Goal: Transaction & Acquisition: Purchase product/service

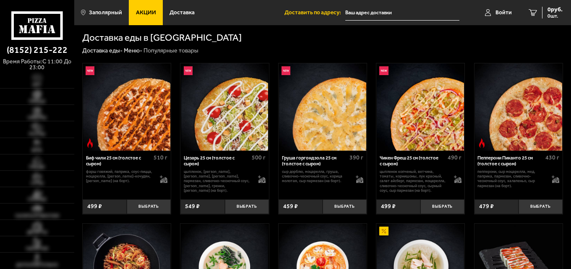
click at [152, 10] on span "Акции" at bounding box center [146, 13] width 20 height 6
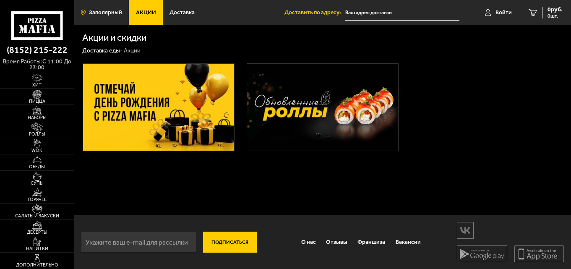
click at [98, 15] on span "Заполярный" at bounding box center [105, 13] width 33 height 6
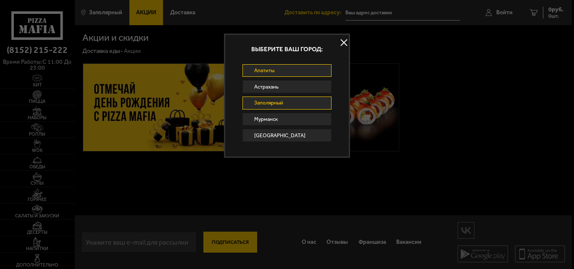
click at [293, 67] on link "Апатиты" at bounding box center [286, 70] width 89 height 13
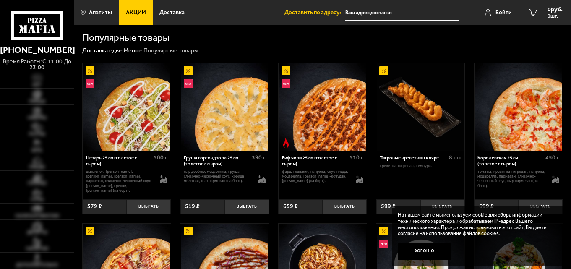
click at [146, 11] on link "Акции" at bounding box center [136, 12] width 34 height 25
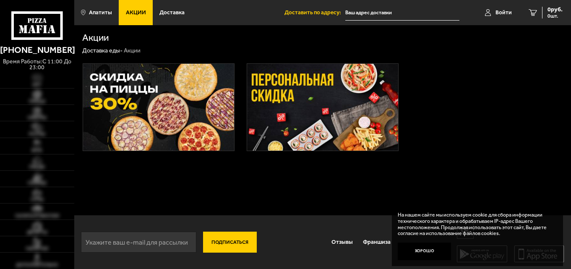
click at [140, 86] on img at bounding box center [159, 107] width 152 height 87
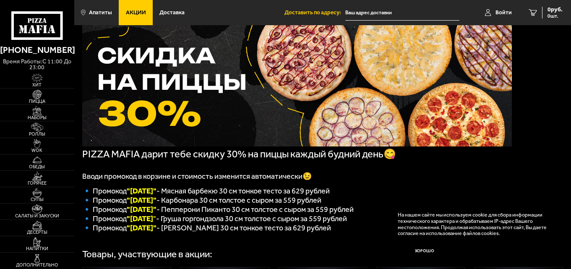
scroll to position [42, 0]
